Goal: Contribute content: Add original content to the website for others to see

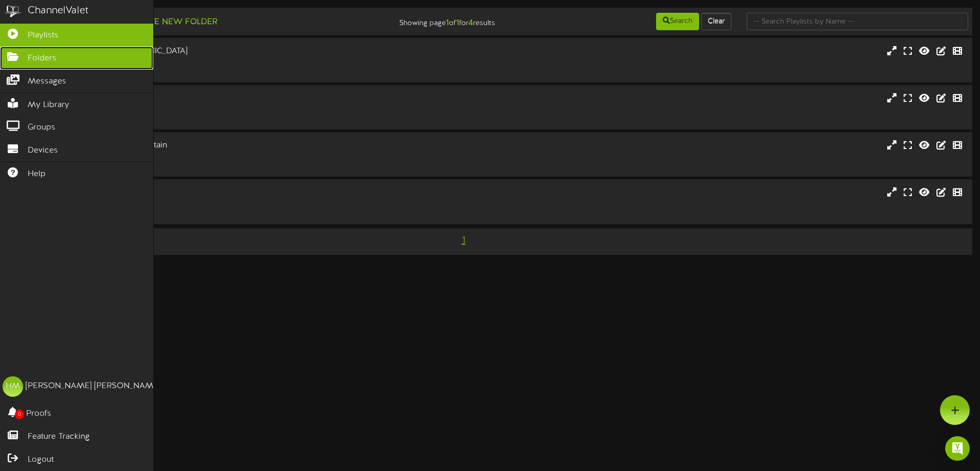
click at [16, 61] on link "Folders" at bounding box center [76, 58] width 153 height 23
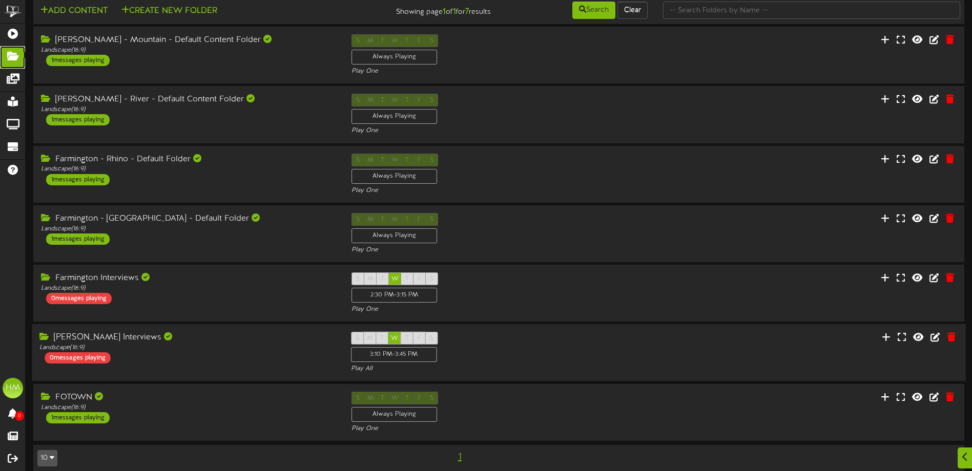
scroll to position [30, 0]
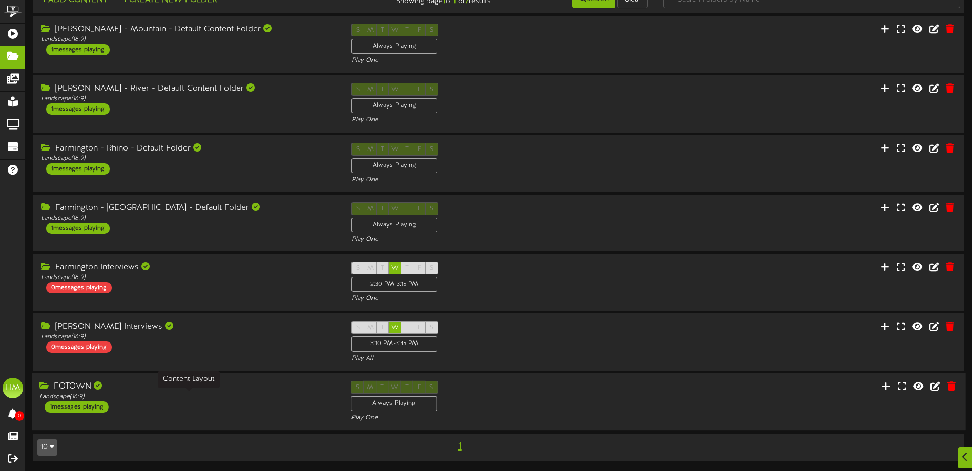
click at [296, 398] on div "Landscape ( 16:9 )" at bounding box center [187, 396] width 296 height 9
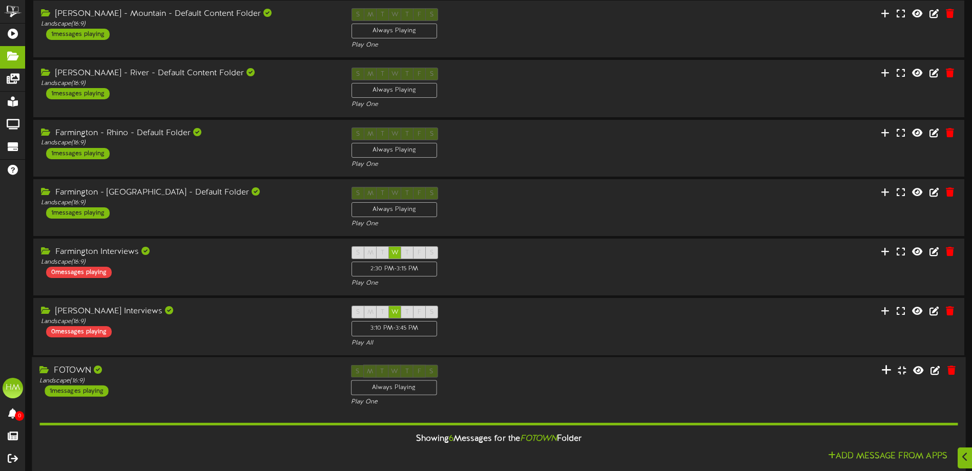
scroll to position [286, 0]
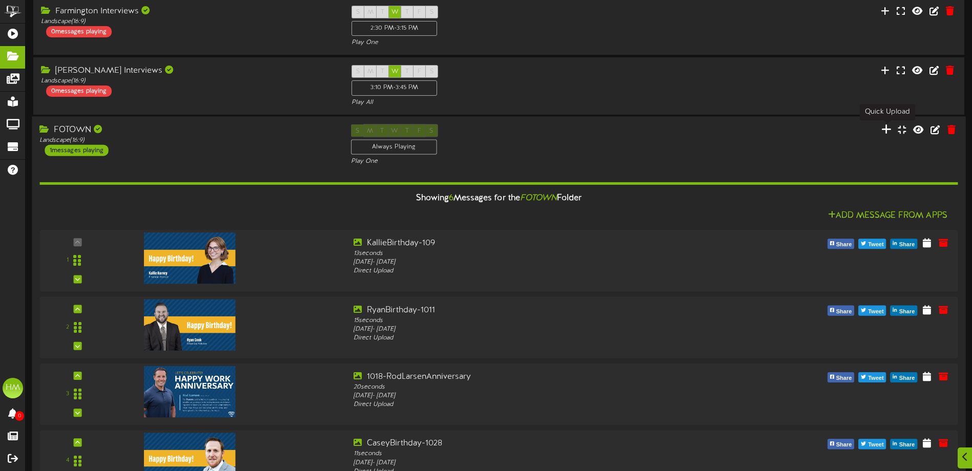
click at [888, 128] on icon at bounding box center [886, 128] width 10 height 11
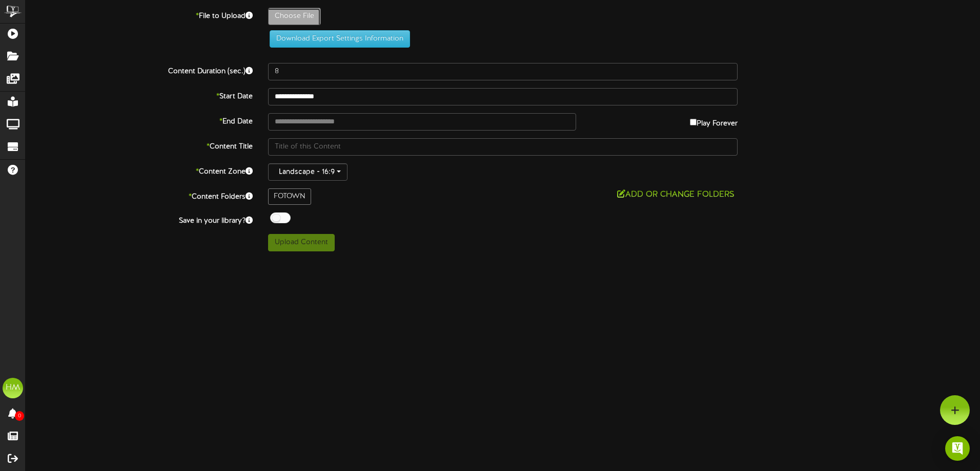
type input "**********"
type input "BLAKE-TV"
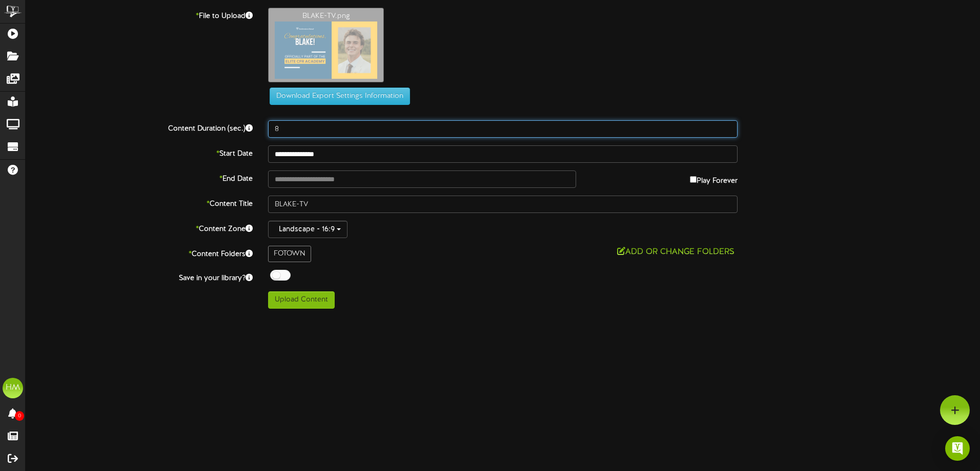
click at [359, 131] on input "8" at bounding box center [502, 128] width 469 height 17
click at [724, 126] on input "9" at bounding box center [502, 128] width 469 height 17
click at [726, 126] on input "10" at bounding box center [502, 128] width 469 height 17
click at [726, 126] on input "11" at bounding box center [502, 128] width 469 height 17
type input "12"
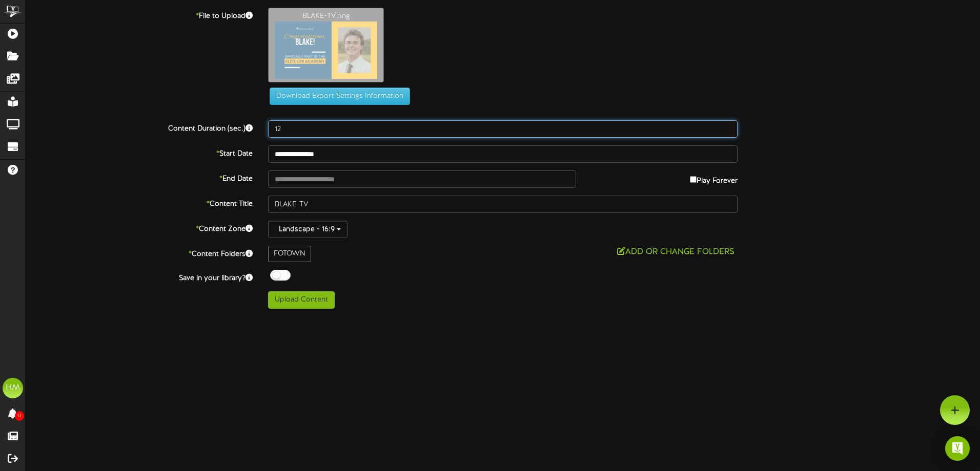
click at [727, 125] on input "12" at bounding box center [502, 128] width 469 height 17
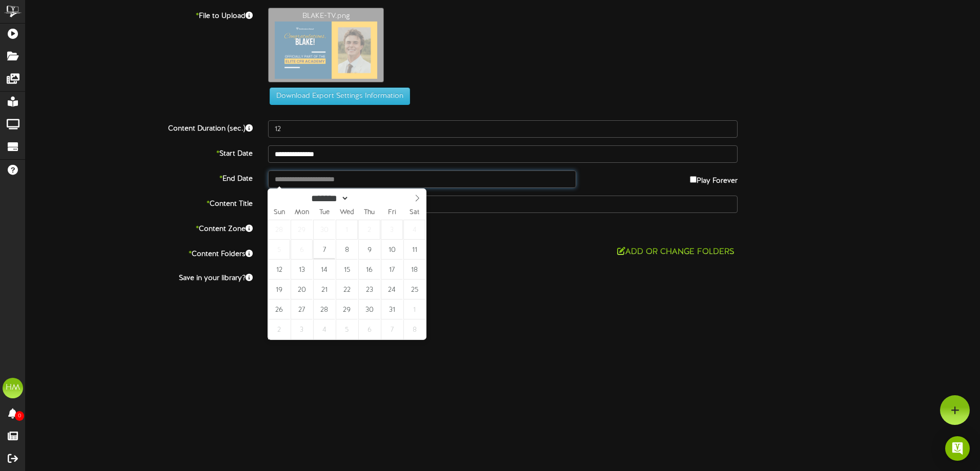
click at [372, 179] on input "text" at bounding box center [422, 179] width 308 height 17
type input "**********"
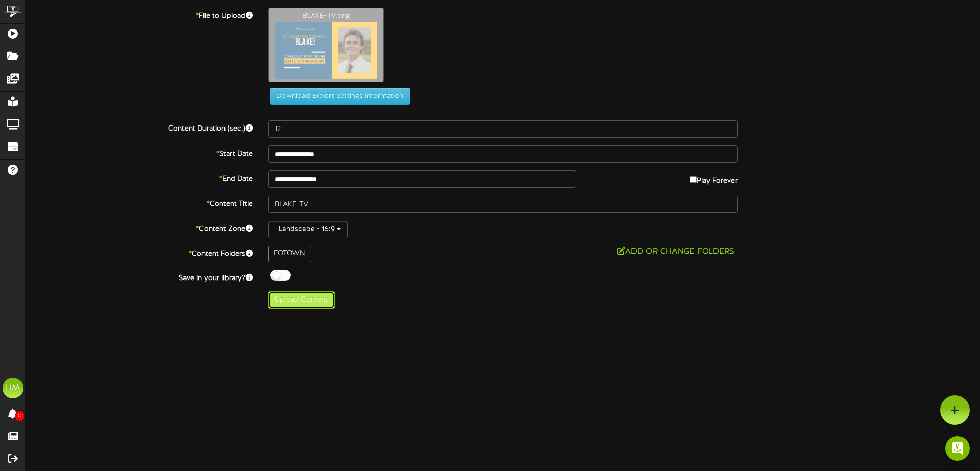
click at [320, 299] on button "Upload Content" at bounding box center [301, 300] width 67 height 17
